Goal: Transaction & Acquisition: Download file/media

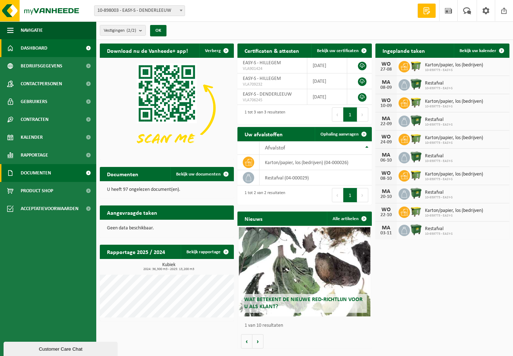
click at [42, 170] on span "Documenten" at bounding box center [36, 173] width 30 height 18
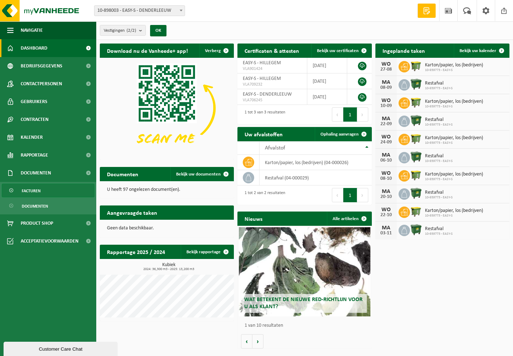
click at [35, 190] on span "Facturen" at bounding box center [31, 191] width 19 height 14
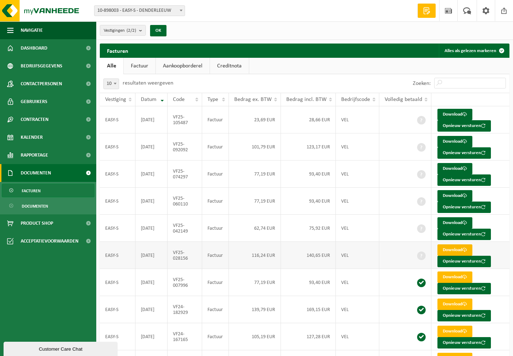
click at [448, 245] on link "Download" at bounding box center [454, 249] width 35 height 11
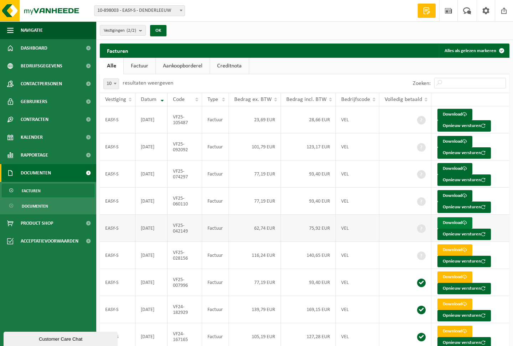
click at [449, 217] on link "Download" at bounding box center [454, 222] width 35 height 11
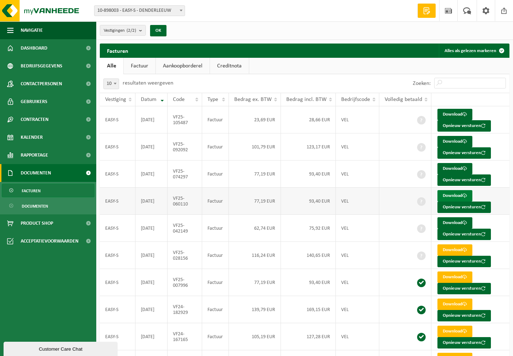
click at [451, 192] on link "Download" at bounding box center [454, 195] width 35 height 11
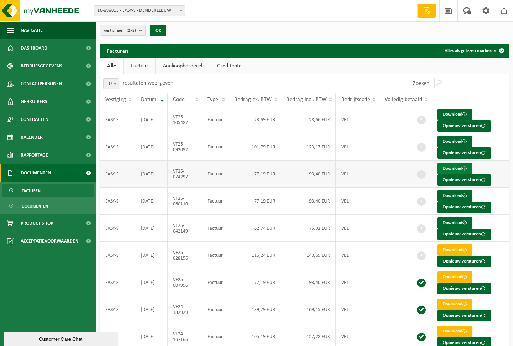
click at [453, 165] on link "Download" at bounding box center [454, 168] width 35 height 11
click at [446, 138] on link "Download" at bounding box center [454, 141] width 35 height 11
click at [448, 114] on link "Download" at bounding box center [454, 114] width 35 height 11
click at [481, 50] on button "Alles als gelezen markeren" at bounding box center [474, 50] width 70 height 14
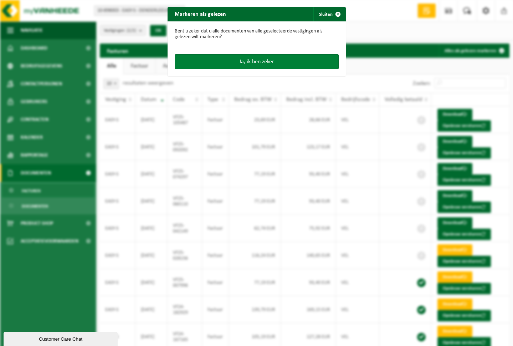
click at [240, 58] on button "Ja, ik ben zeker" at bounding box center [257, 61] width 164 height 15
